Goal: Navigation & Orientation: Find specific page/section

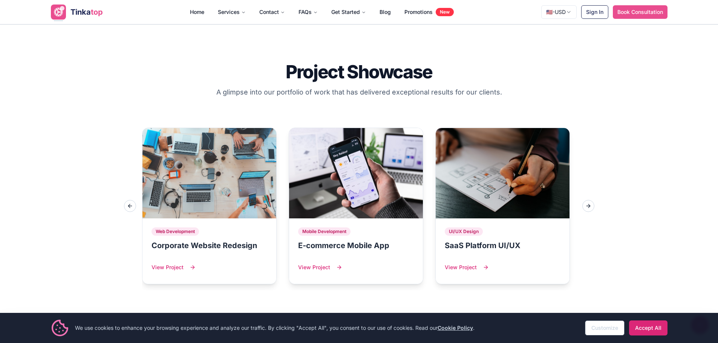
scroll to position [754, 0]
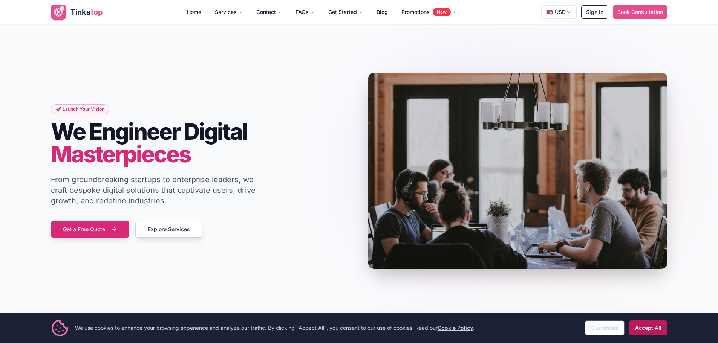
click at [650, 332] on button "Accept All" at bounding box center [648, 328] width 38 height 15
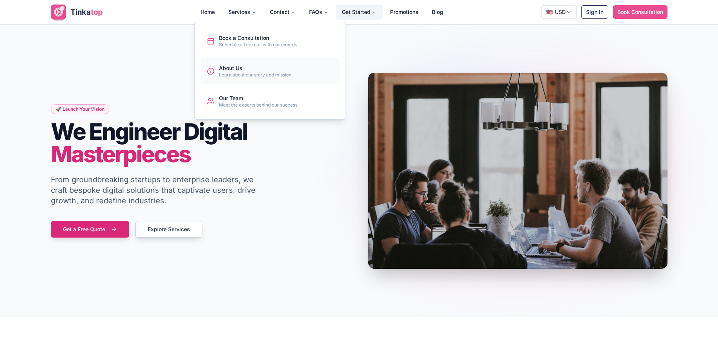
click at [236, 77] on div "Learn about our story and mission" at bounding box center [255, 75] width 72 height 6
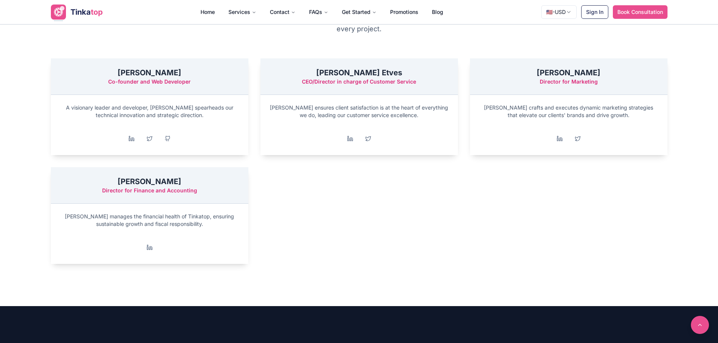
scroll to position [942, 0]
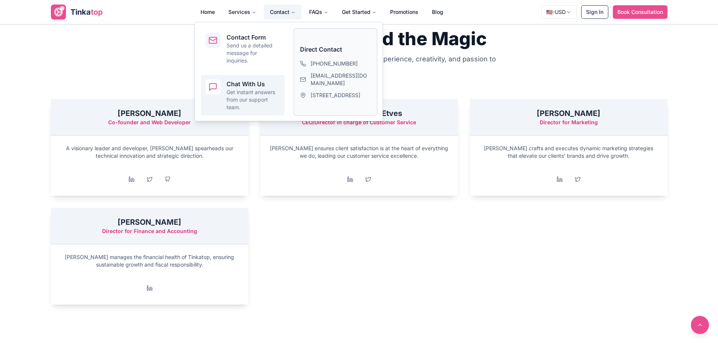
click at [234, 99] on p "Get instant answers from our support team." at bounding box center [253, 100] width 54 height 23
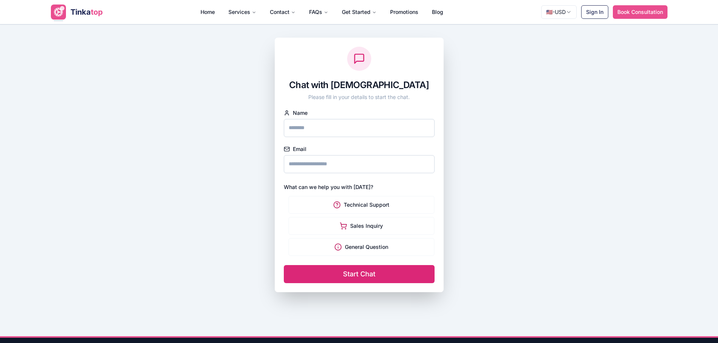
scroll to position [31, 0]
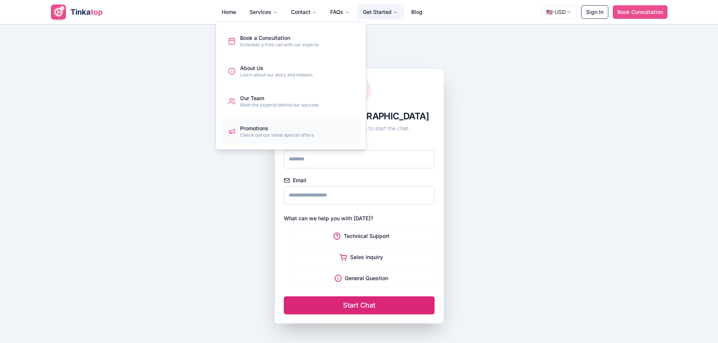
click at [255, 137] on div "Check out our latest special offers" at bounding box center [276, 135] width 73 height 6
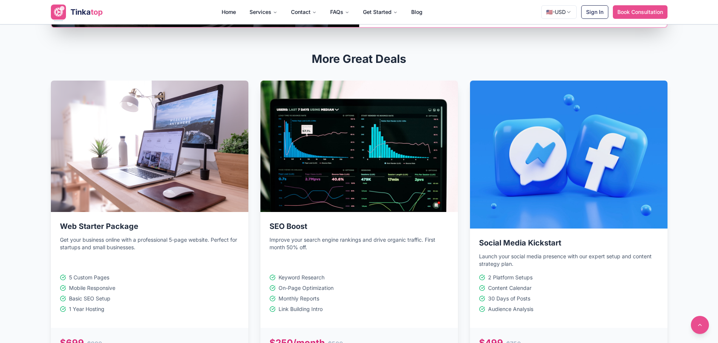
scroll to position [528, 0]
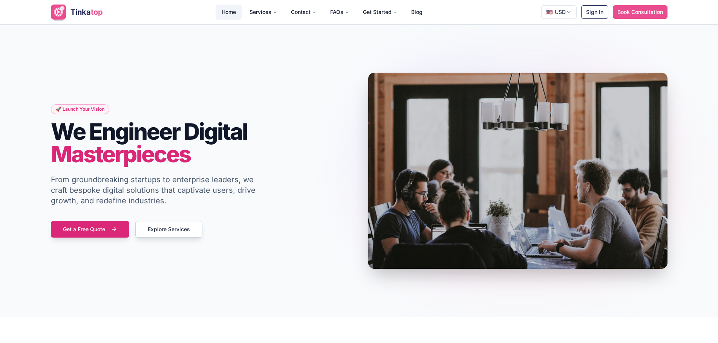
click at [225, 10] on link "Home" at bounding box center [229, 12] width 26 height 15
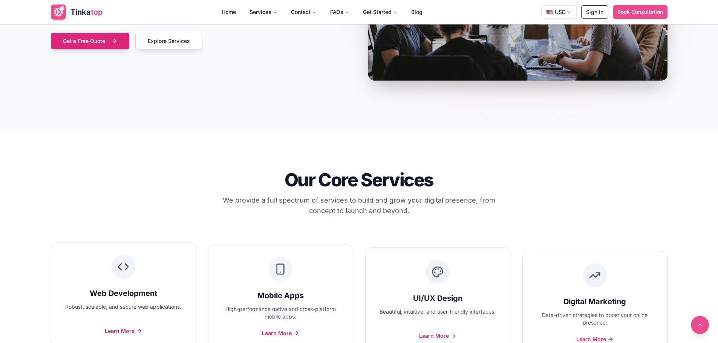
scroll to position [226, 0]
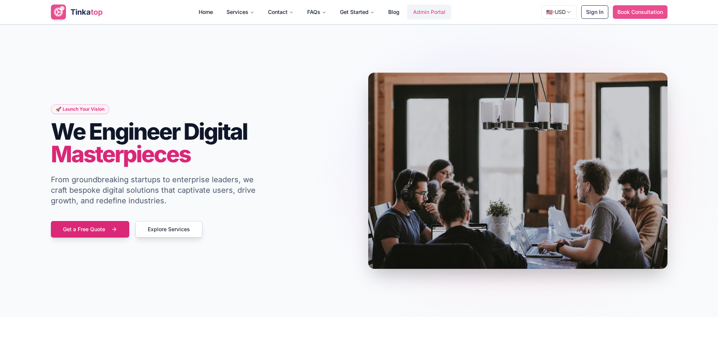
click at [433, 11] on link "Admin Portal" at bounding box center [429, 12] width 44 height 15
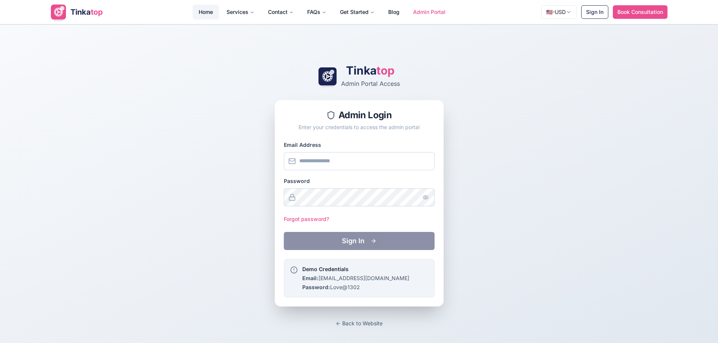
click at [196, 13] on link "Home" at bounding box center [206, 12] width 26 height 15
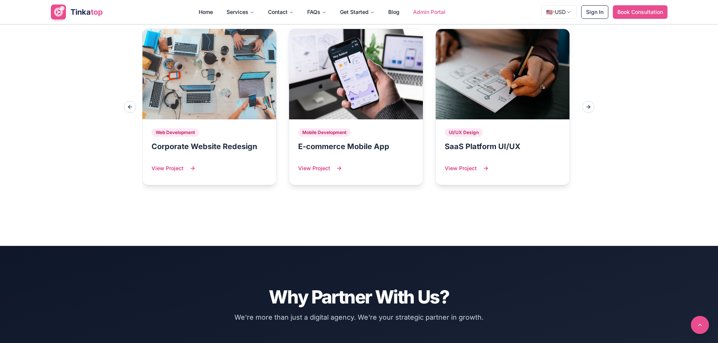
scroll to position [867, 0]
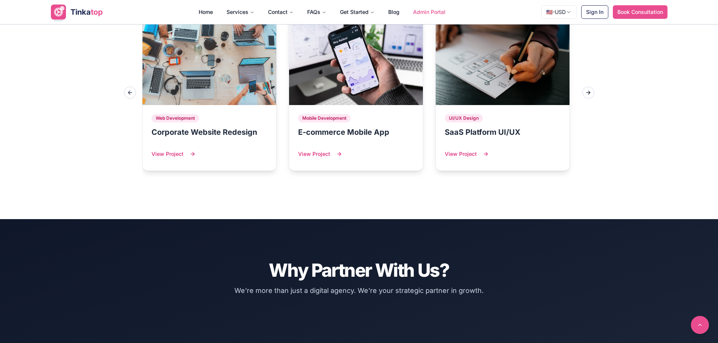
click at [588, 93] on button "Next slide" at bounding box center [588, 93] width 12 height 12
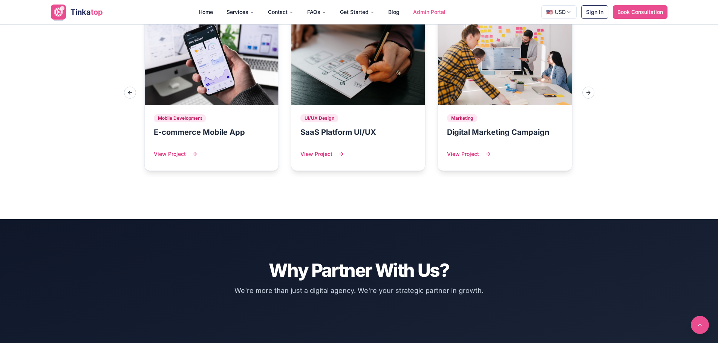
click at [588, 93] on button "Next slide" at bounding box center [588, 93] width 12 height 12
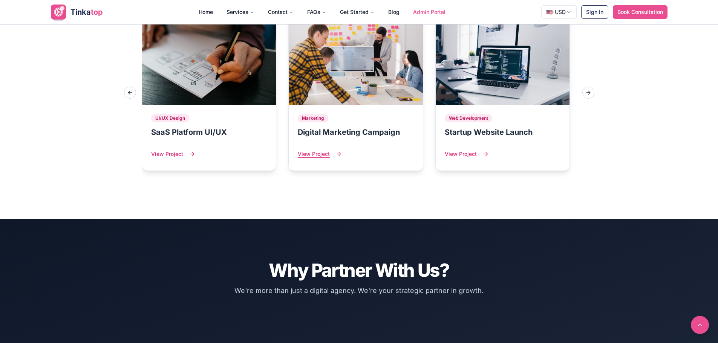
click at [318, 155] on button "View Project" at bounding box center [320, 154] width 44 height 15
click at [324, 152] on button "View Project" at bounding box center [320, 154] width 44 height 15
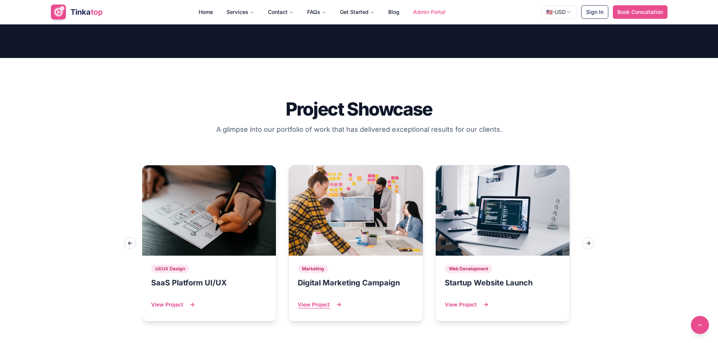
scroll to position [829, 0]
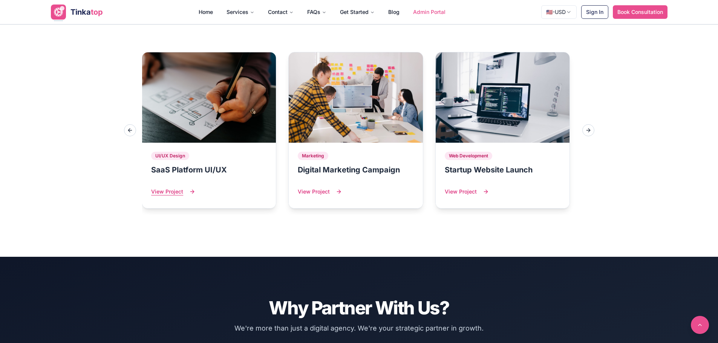
click at [181, 193] on button "View Project" at bounding box center [173, 191] width 44 height 15
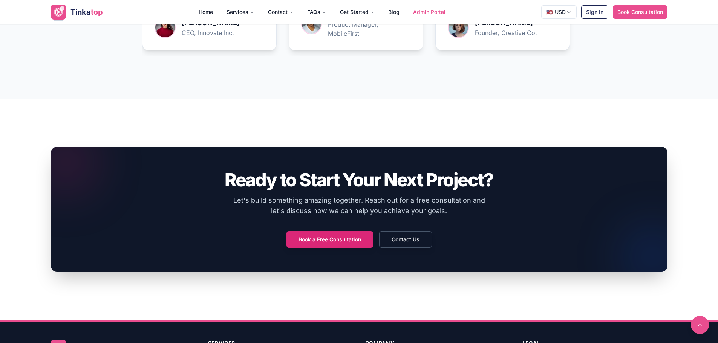
scroll to position [1620, 0]
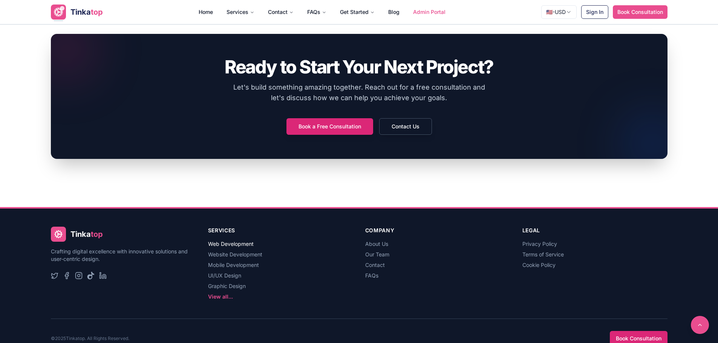
click at [226, 242] on link "Web Development" at bounding box center [231, 244] width 46 height 6
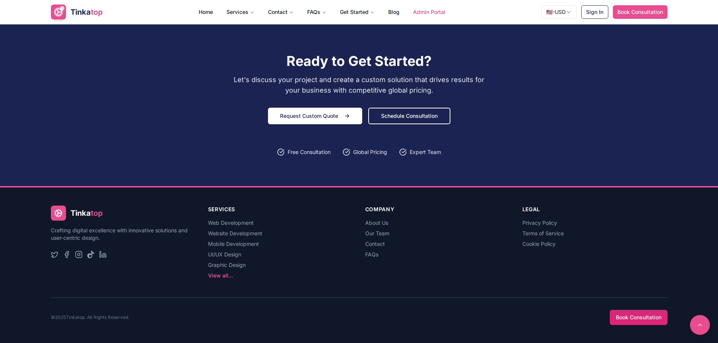
click at [701, 324] on button at bounding box center [700, 325] width 20 height 20
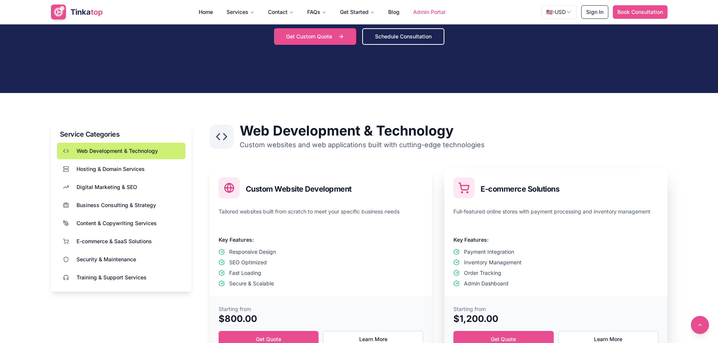
scroll to position [151, 0]
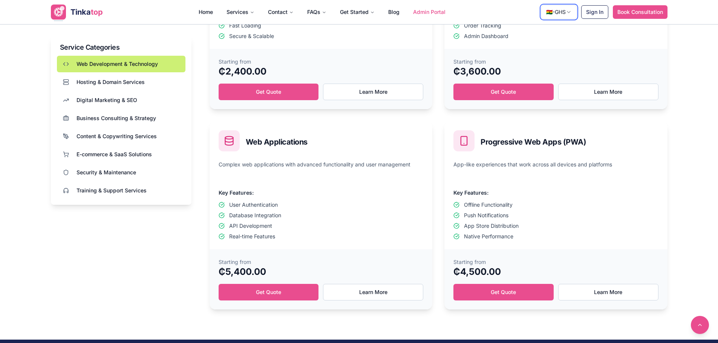
scroll to position [377, 0]
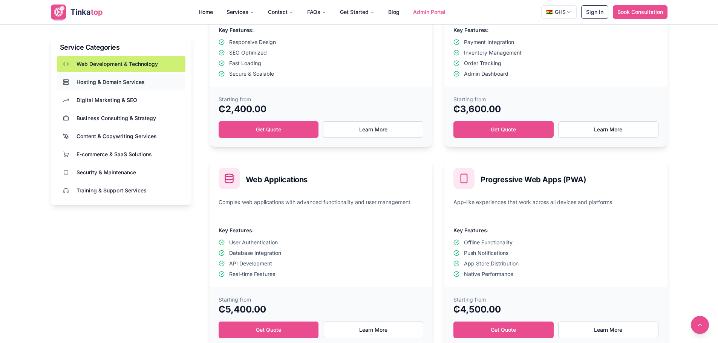
click at [121, 82] on span "Hosting & Domain Services" at bounding box center [110, 82] width 68 height 8
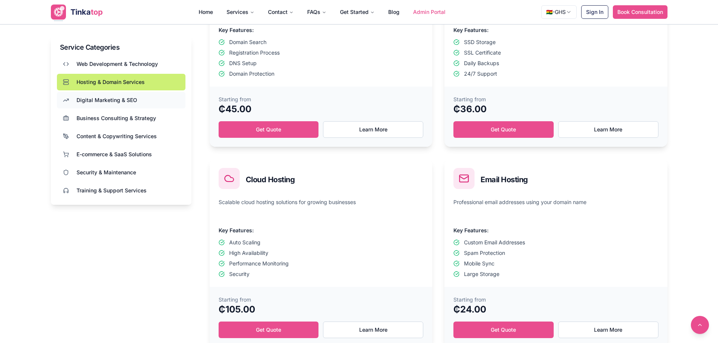
click at [124, 96] on button "Digital Marketing & SEO" at bounding box center [121, 100] width 129 height 17
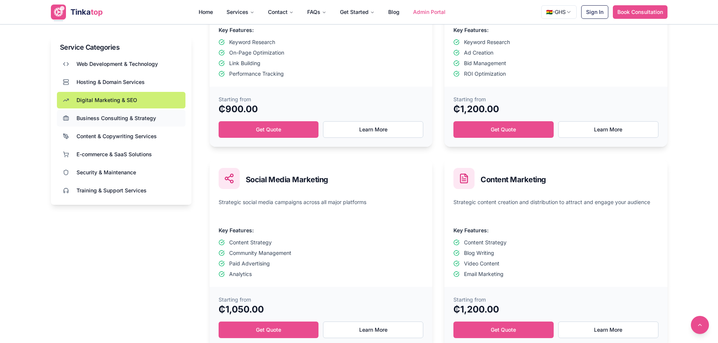
click at [130, 114] on button "Business Consulting & Strategy" at bounding box center [121, 118] width 129 height 17
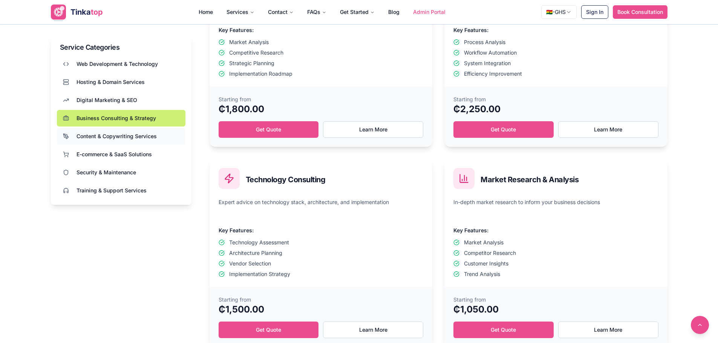
click at [127, 137] on span "Content & Copywriting Services" at bounding box center [116, 137] width 80 height 8
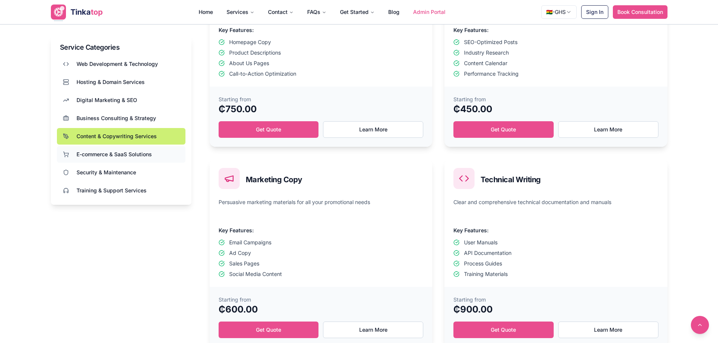
click at [127, 154] on span "E-commerce & SaaS Solutions" at bounding box center [113, 155] width 75 height 8
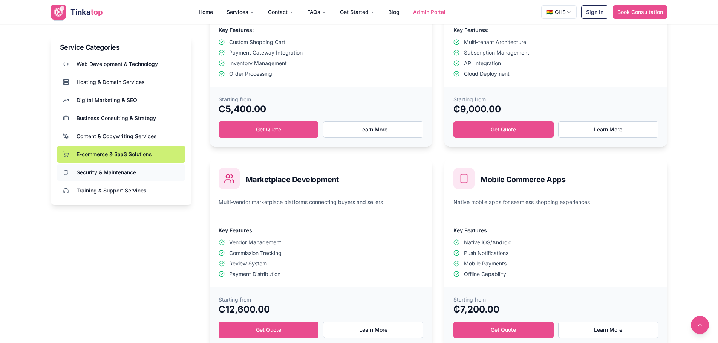
click at [128, 171] on span "Security & Maintenance" at bounding box center [106, 173] width 60 height 8
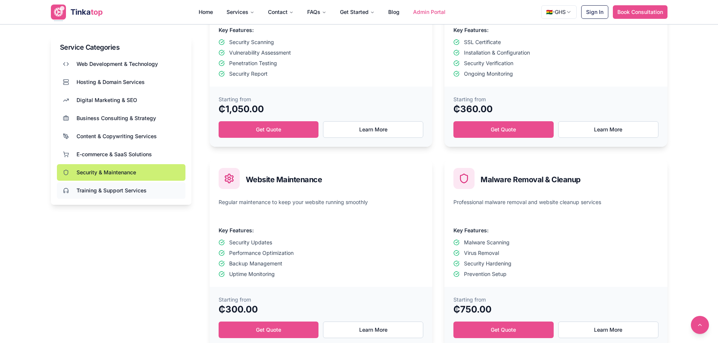
click at [128, 190] on span "Training & Support Services" at bounding box center [111, 191] width 70 height 8
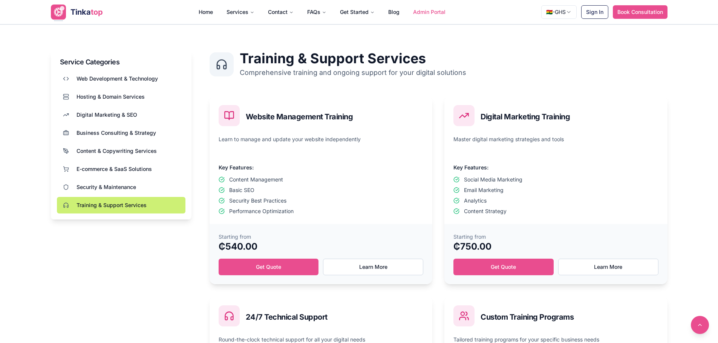
scroll to position [226, 0]
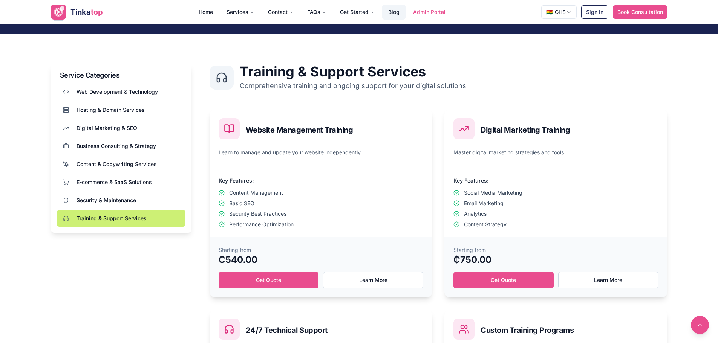
click at [384, 8] on link "Blog" at bounding box center [393, 12] width 23 height 15
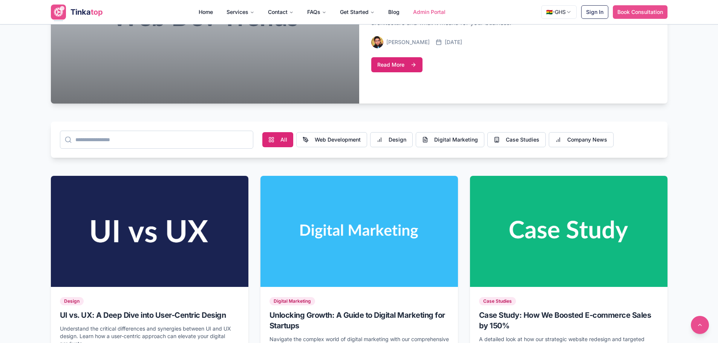
scroll to position [264, 0]
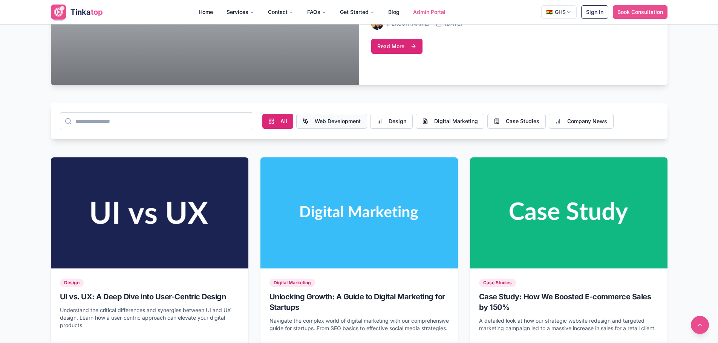
click at [326, 121] on button "Web Development" at bounding box center [331, 121] width 71 height 15
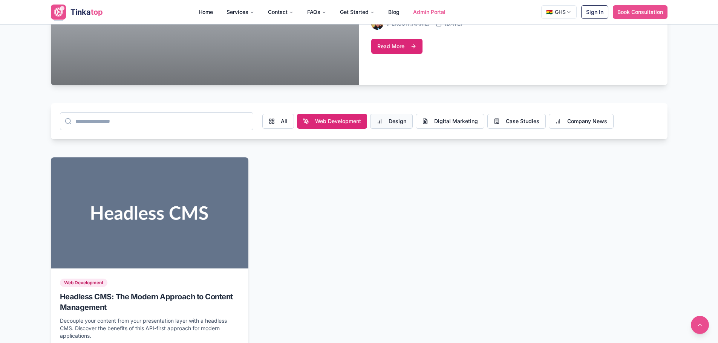
click at [387, 121] on button "Design" at bounding box center [391, 121] width 43 height 15
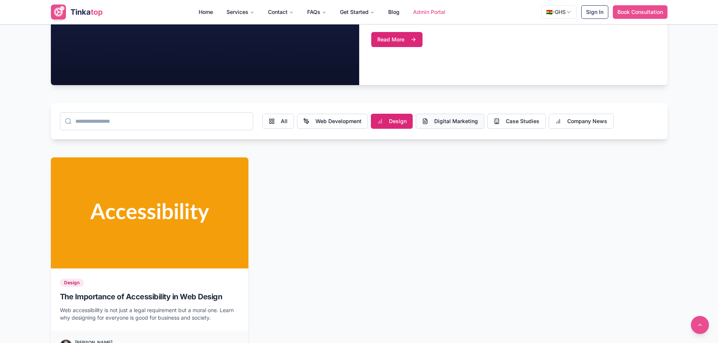
click at [444, 121] on button "Digital Marketing" at bounding box center [450, 121] width 69 height 15
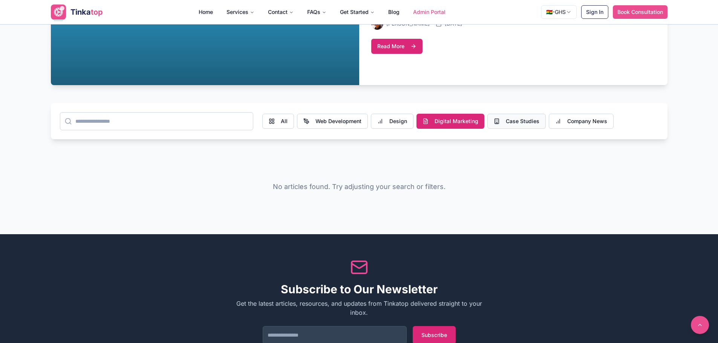
click at [514, 120] on button "Case Studies" at bounding box center [516, 121] width 58 height 15
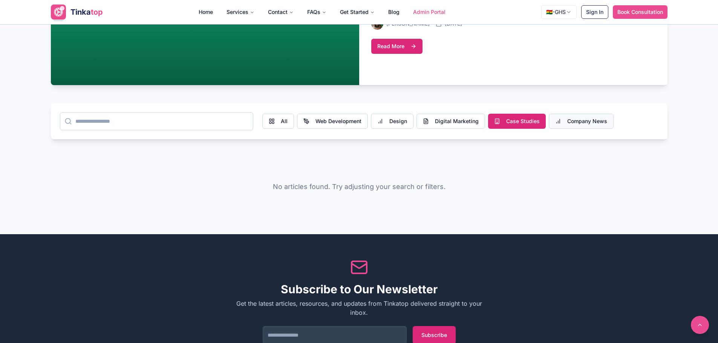
click at [592, 118] on button "Company News" at bounding box center [581, 121] width 65 height 15
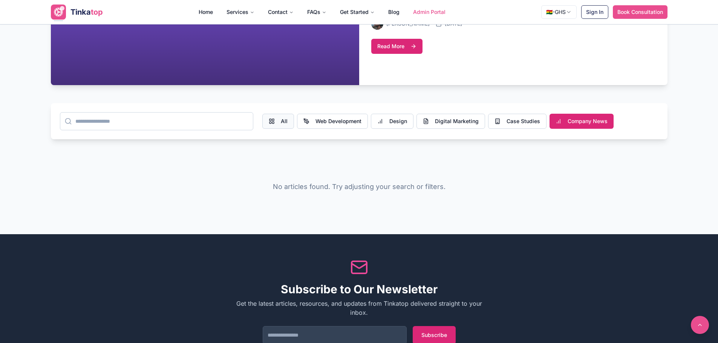
click at [275, 122] on button "All" at bounding box center [278, 121] width 32 height 15
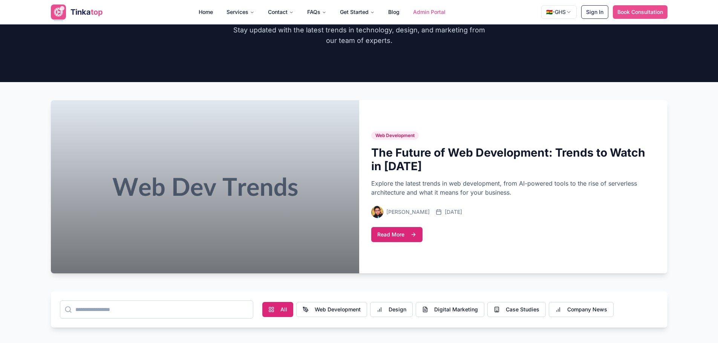
scroll to position [0, 0]
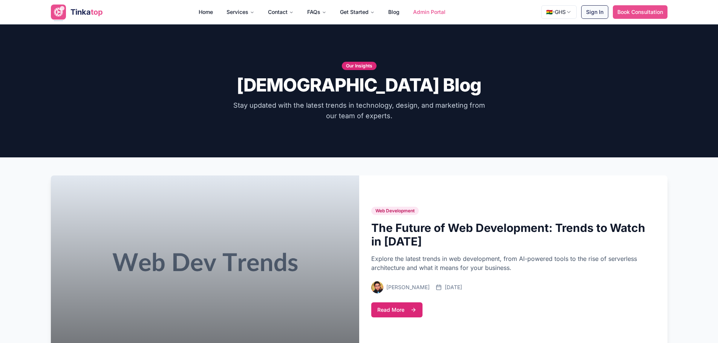
click at [595, 13] on button "Sign In" at bounding box center [594, 12] width 27 height 14
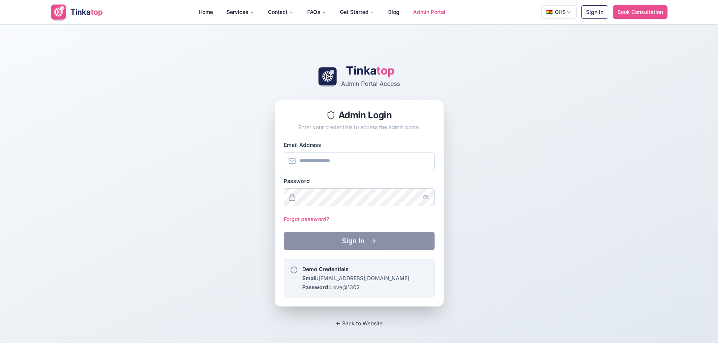
click at [353, 323] on link "← Back to Website" at bounding box center [359, 323] width 47 height 6
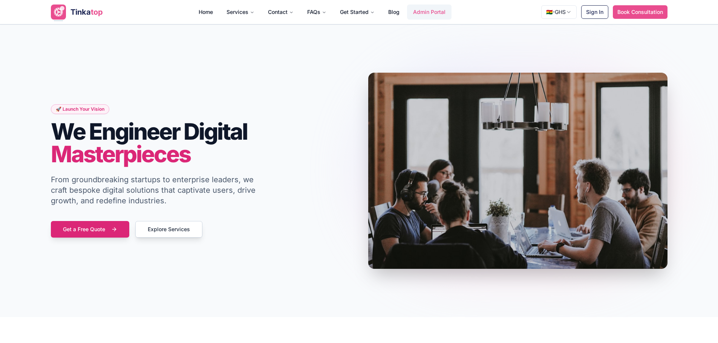
click at [422, 8] on link "Admin Portal" at bounding box center [429, 12] width 44 height 15
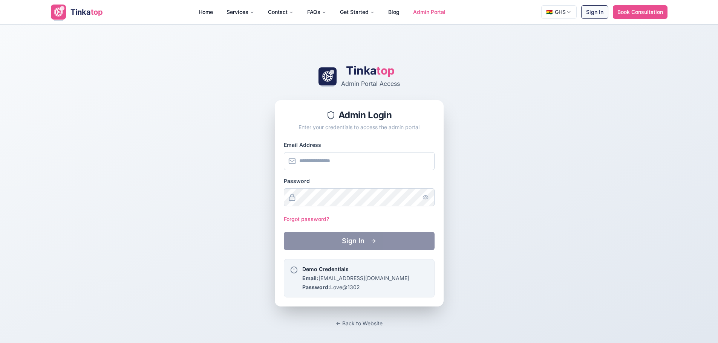
click at [595, 14] on button "Sign In" at bounding box center [594, 12] width 27 height 14
click at [593, 15] on button "Sign In" at bounding box center [594, 12] width 27 height 14
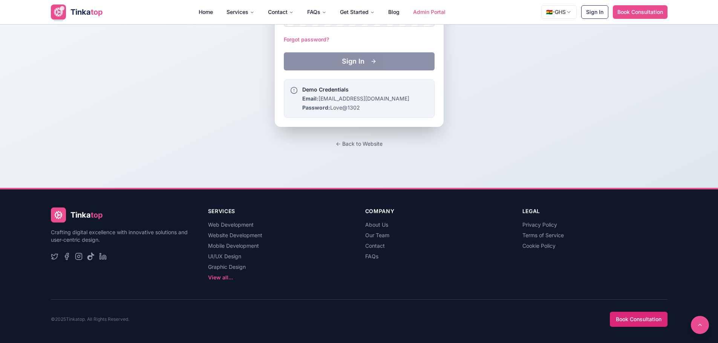
scroll to position [182, 0]
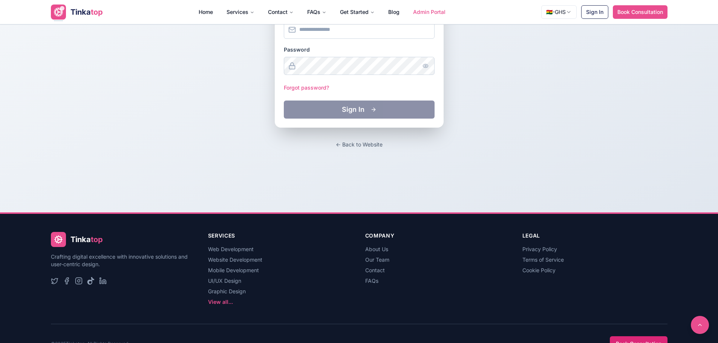
scroll to position [182, 0]
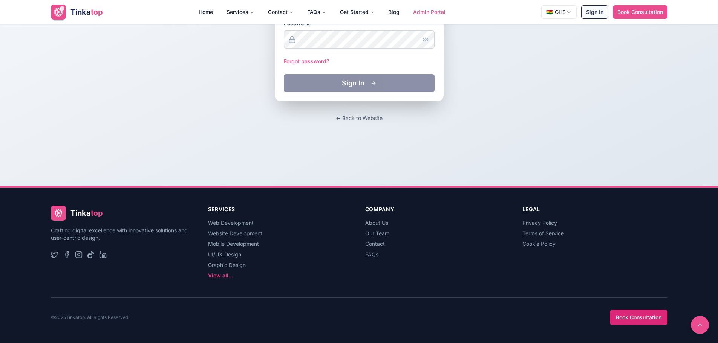
click at [598, 11] on button "Sign In" at bounding box center [594, 12] width 27 height 14
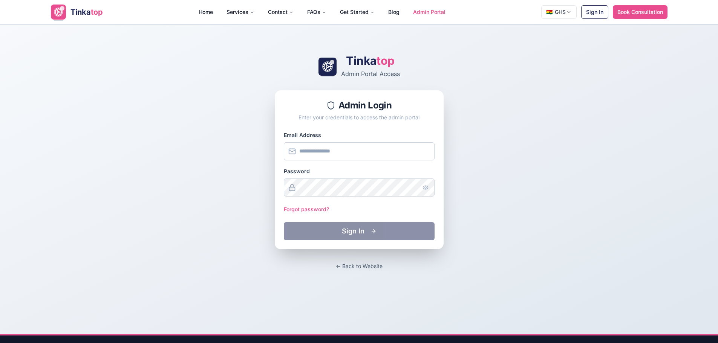
scroll to position [0, 0]
